Goal: Find specific fact: Find specific fact

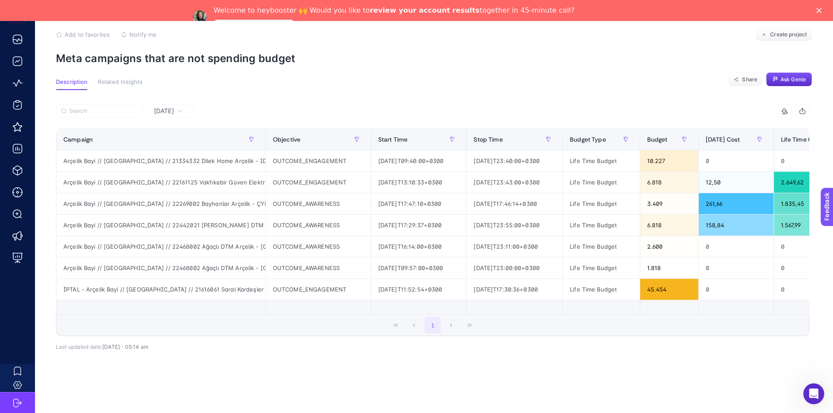
scroll to position [0, 71]
click at [183, 222] on div "Arçelik Bayi // [GEOGRAPHIC_DATA] // 22442021 [PERSON_NAME] DTM Arçelik - // [G…" at bounding box center [160, 225] width 209 height 21
click at [169, 216] on div "Arçelik Bayi // [GEOGRAPHIC_DATA] // 22442021 [PERSON_NAME] DTM Arçelik - // [G…" at bounding box center [160, 225] width 209 height 21
click at [156, 199] on div "Arçelik Bayi // [GEOGRAPHIC_DATA] // 22269002 Bayhanlar Arçelik - ÇYK // [GEOGR…" at bounding box center [160, 203] width 209 height 21
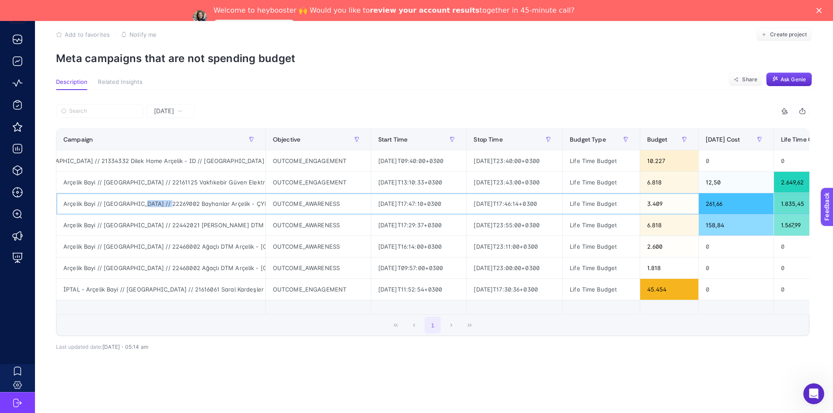
click at [156, 199] on div "Arçelik Bayi // [GEOGRAPHIC_DATA] // 22269002 Bayhanlar Arçelik - ÇYK // [GEOGR…" at bounding box center [160, 203] width 209 height 21
drag, startPoint x: 126, startPoint y: 196, endPoint x: 58, endPoint y: 206, distance: 69.4
click at [58, 206] on div "Arçelik Bayi // [GEOGRAPHIC_DATA] // 22269002 Bayhanlar Arçelik - ÇYK // [GEOGR…" at bounding box center [160, 203] width 209 height 21
click at [157, 194] on div "Arçelik Bayi // [GEOGRAPHIC_DATA] // 22269002 Bayhanlar Arçelik - ÇYK // [GEOGR…" at bounding box center [160, 203] width 209 height 21
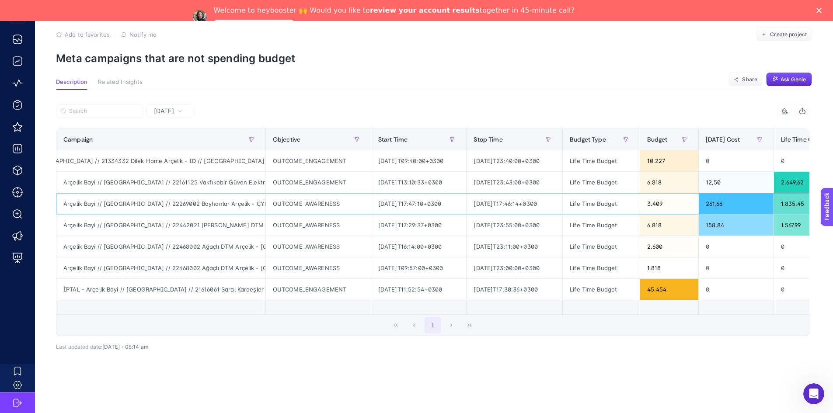
click at [157, 194] on div "Arçelik Bayi // [GEOGRAPHIC_DATA] // 22269002 Bayhanlar Arçelik - ÇYK // [GEOGR…" at bounding box center [160, 203] width 209 height 21
click at [157, 196] on div "Arçelik Bayi // [GEOGRAPHIC_DATA] // 22269002 Bayhanlar Arçelik - ÇYK // [GEOGR…" at bounding box center [160, 203] width 209 height 21
copy div "22269002"
